Goal: Task Accomplishment & Management: Manage account settings

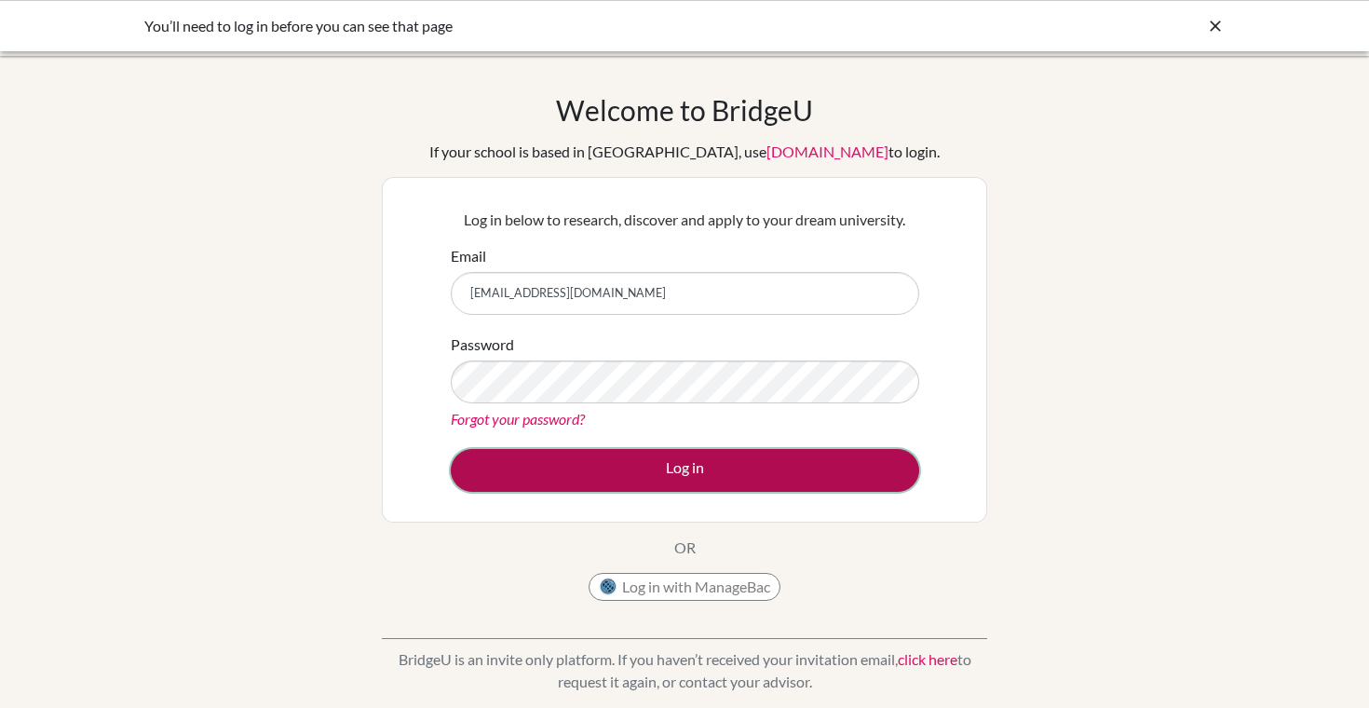
click at [643, 479] on button "Log in" at bounding box center [685, 470] width 469 height 43
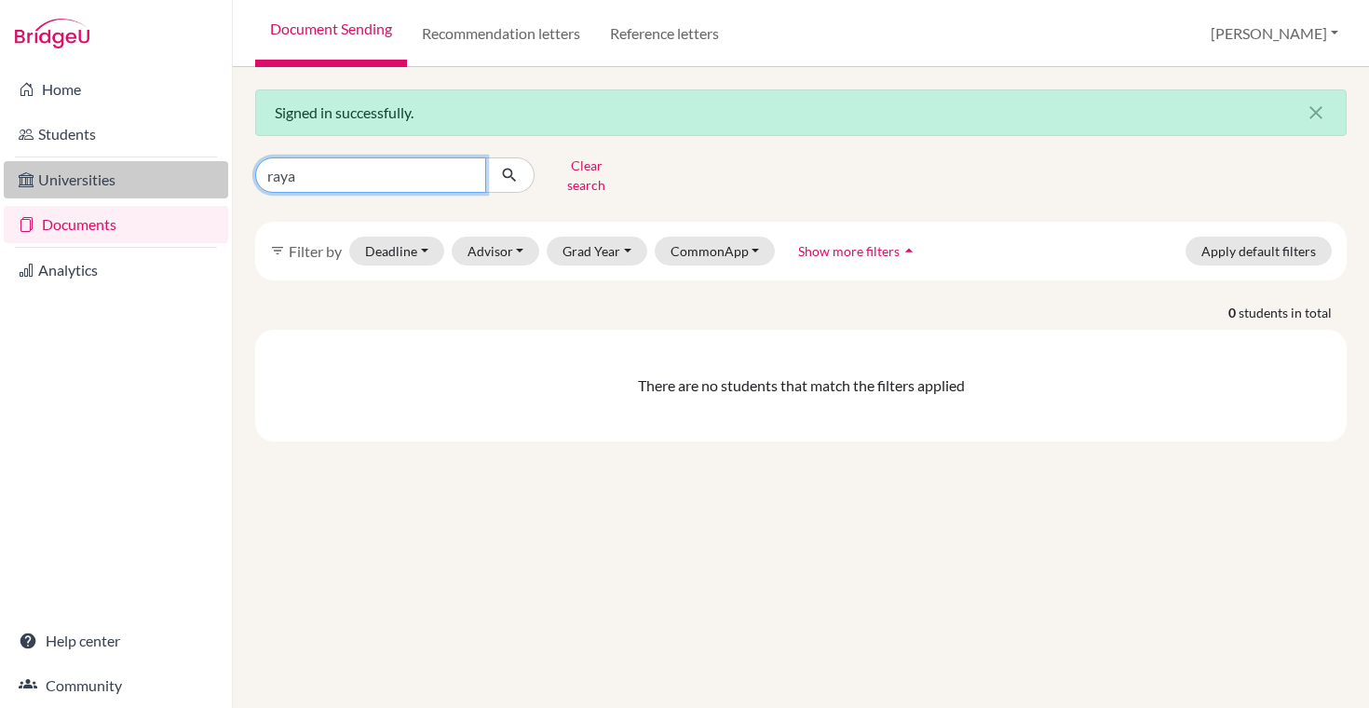
drag, startPoint x: 311, startPoint y: 178, endPoint x: 202, endPoint y: 178, distance: 109.0
click at [202, 178] on div "Home Students Universities Documents Analytics Help center Community Document S…" at bounding box center [684, 354] width 1369 height 708
type input "r"
type input "rakocevic"
click button "submit" at bounding box center [509, 174] width 49 height 35
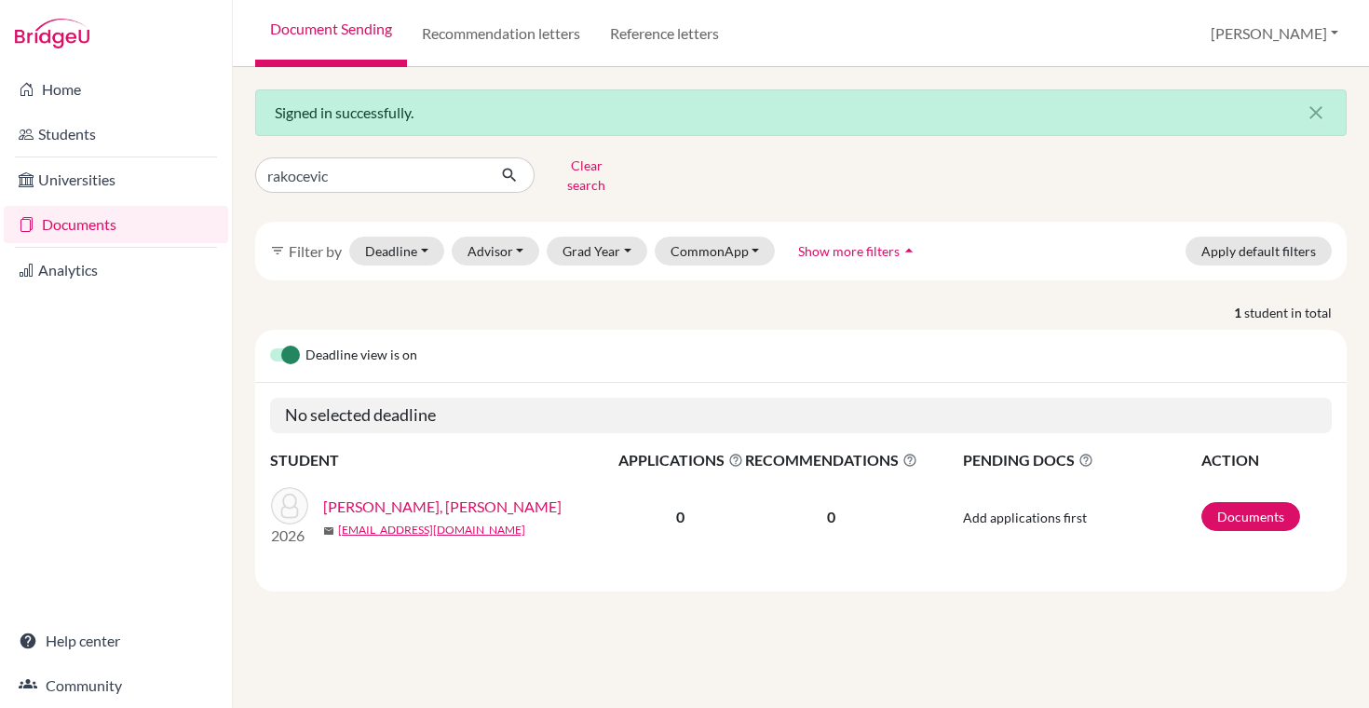
click at [396, 496] on link "Rakocevic, Iana" at bounding box center [442, 507] width 238 height 22
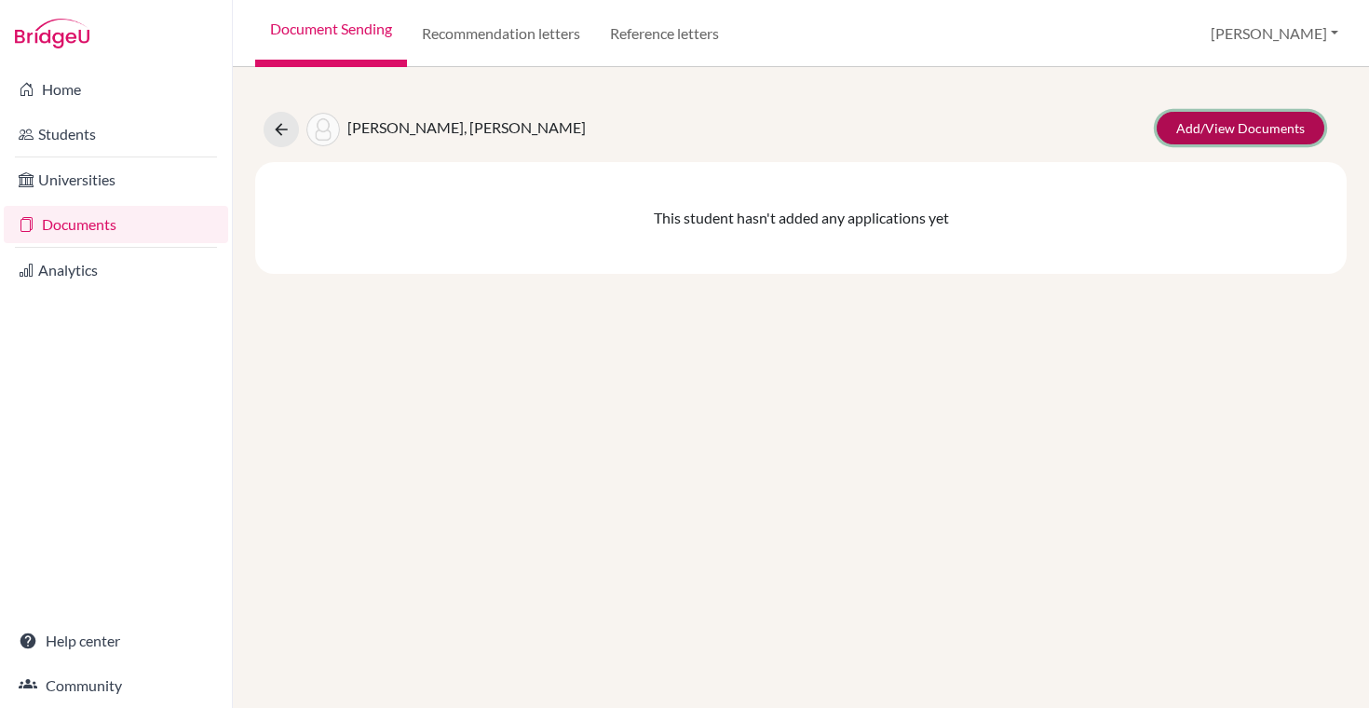
click at [1183, 135] on link "Add/View Documents" at bounding box center [1241, 128] width 168 height 33
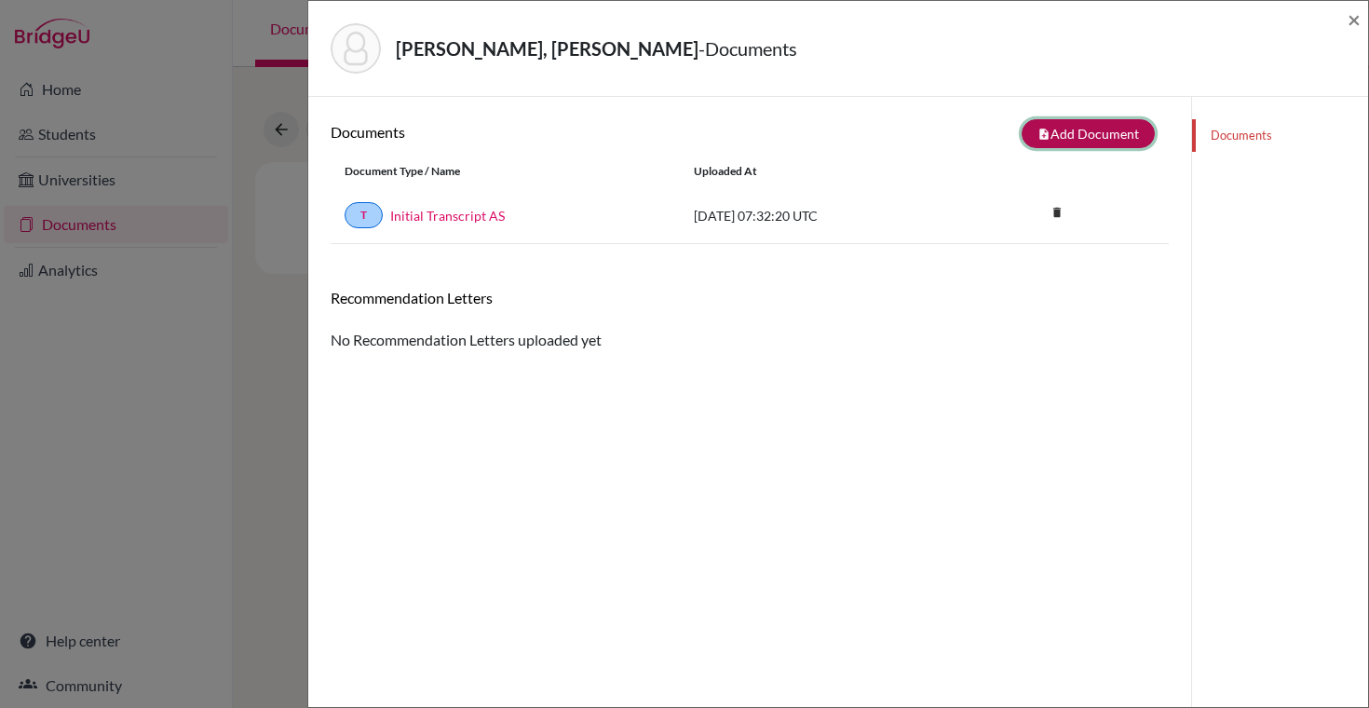
click at [1087, 126] on button "note_add Add Document" at bounding box center [1088, 133] width 133 height 29
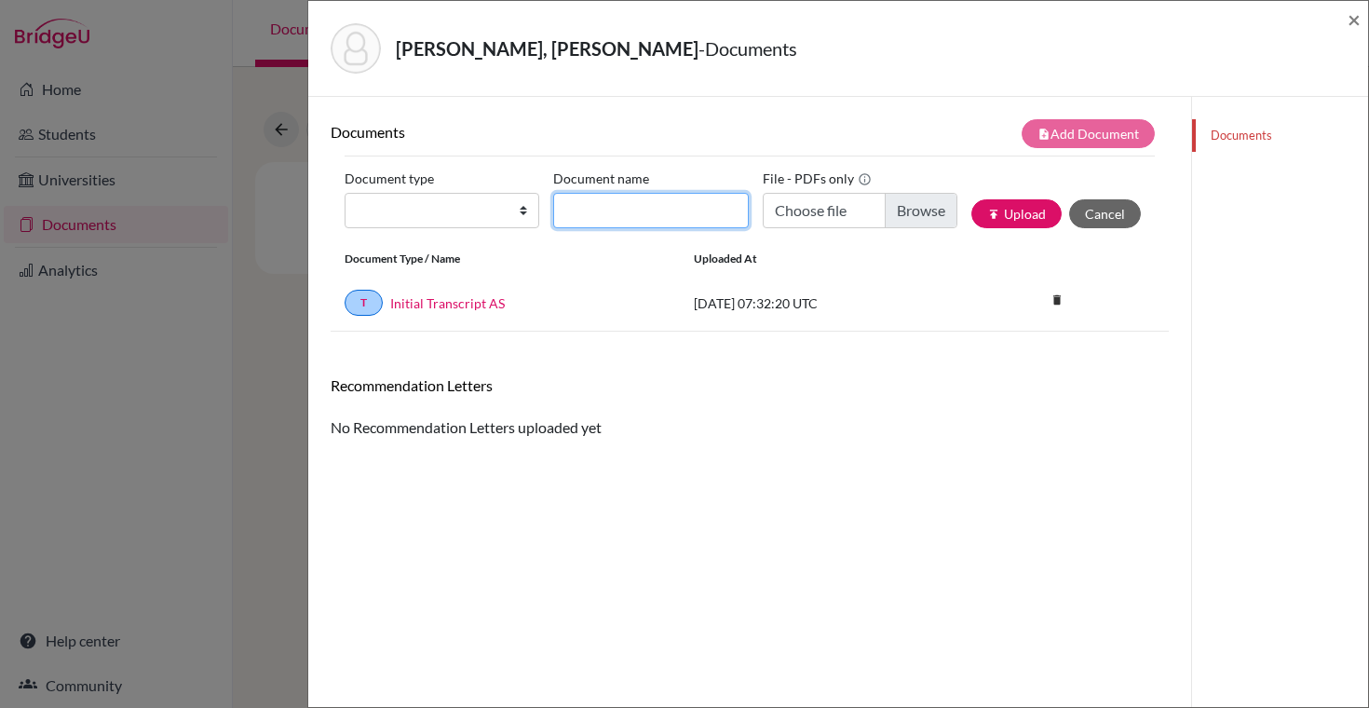
click at [616, 200] on input "Document name" at bounding box center [650, 210] width 195 height 35
click at [438, 226] on select "Change explanation for Common App reports Counselor recommendation Internationa…" at bounding box center [442, 210] width 195 height 35
select select "2"
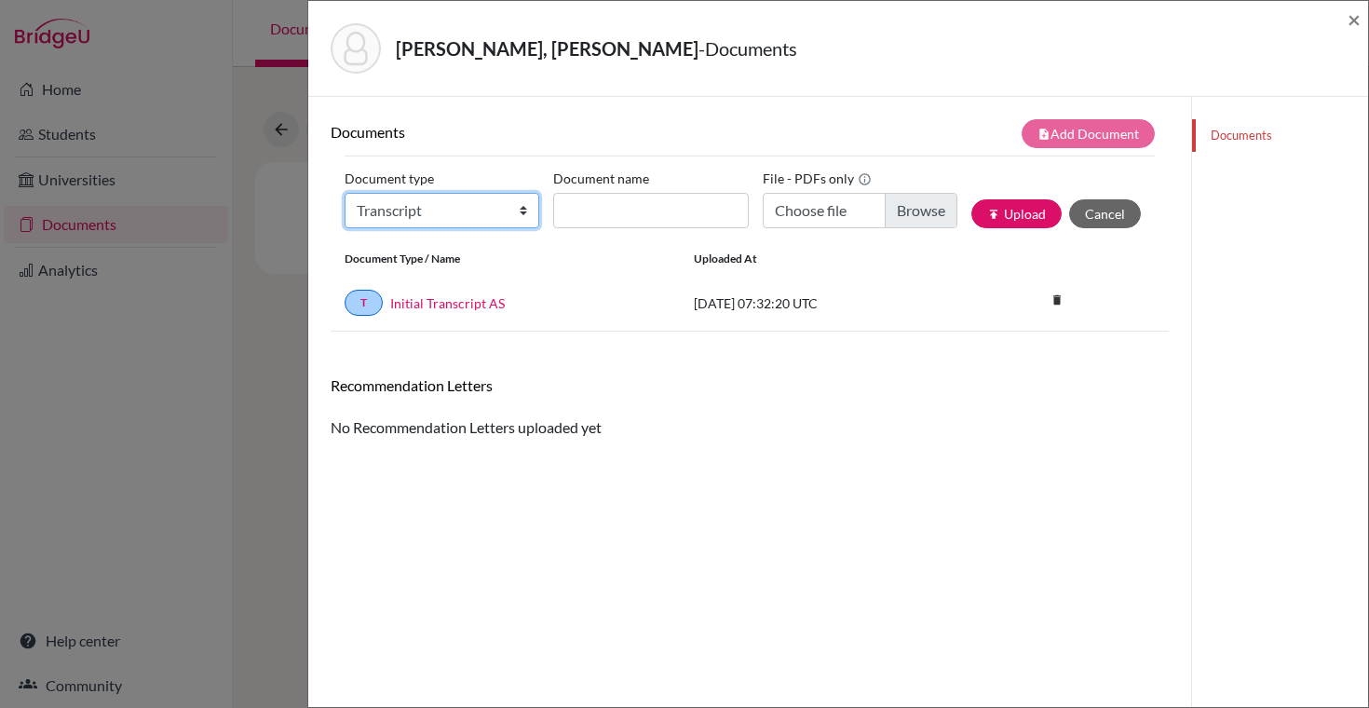
click at [345, 193] on select "Change explanation for Common App reports Counselor recommendation Internationa…" at bounding box center [442, 210] width 195 height 35
click at [618, 191] on label "Document name" at bounding box center [601, 178] width 96 height 29
click at [618, 193] on input "Document name" at bounding box center [650, 210] width 195 height 35
click at [622, 207] on input "Document name" at bounding box center [650, 210] width 195 height 35
type input "Transfered Transcript"
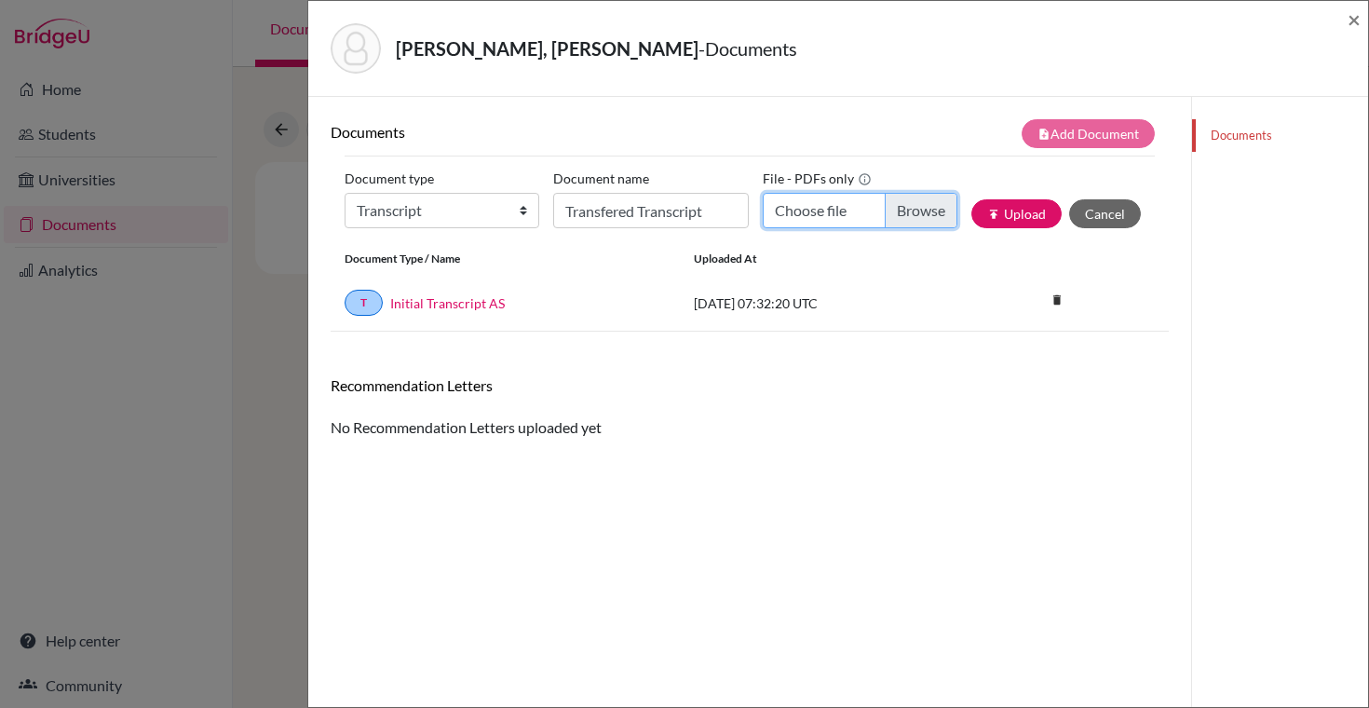
click at [837, 207] on input "Choose file" at bounding box center [860, 210] width 195 height 35
click at [843, 209] on input "Choose file" at bounding box center [860, 210] width 195 height 35
type input "C:\fakepath\Transcript Iana Rakocevic oct 2025.pdf"
click at [1016, 211] on button "publish Upload" at bounding box center [1017, 213] width 90 height 29
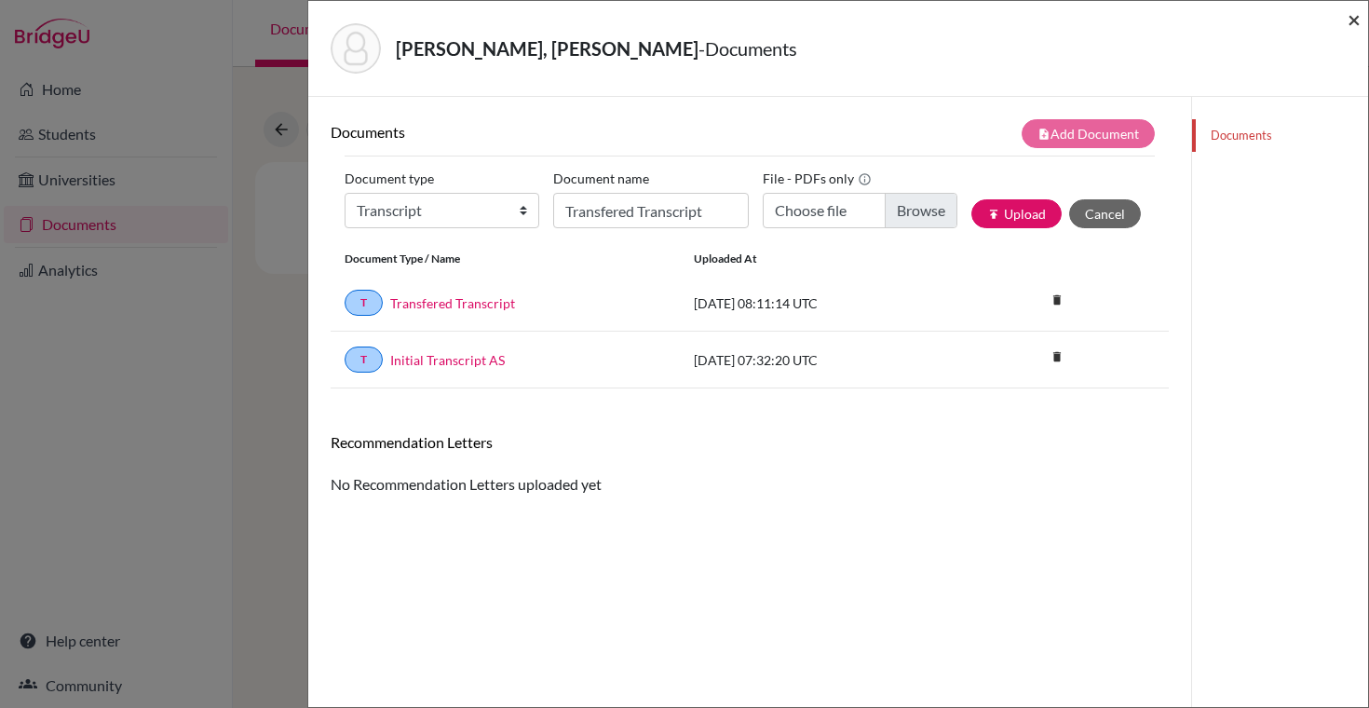
click at [1354, 17] on span "×" at bounding box center [1354, 19] width 13 height 27
